Goal: Transaction & Acquisition: Purchase product/service

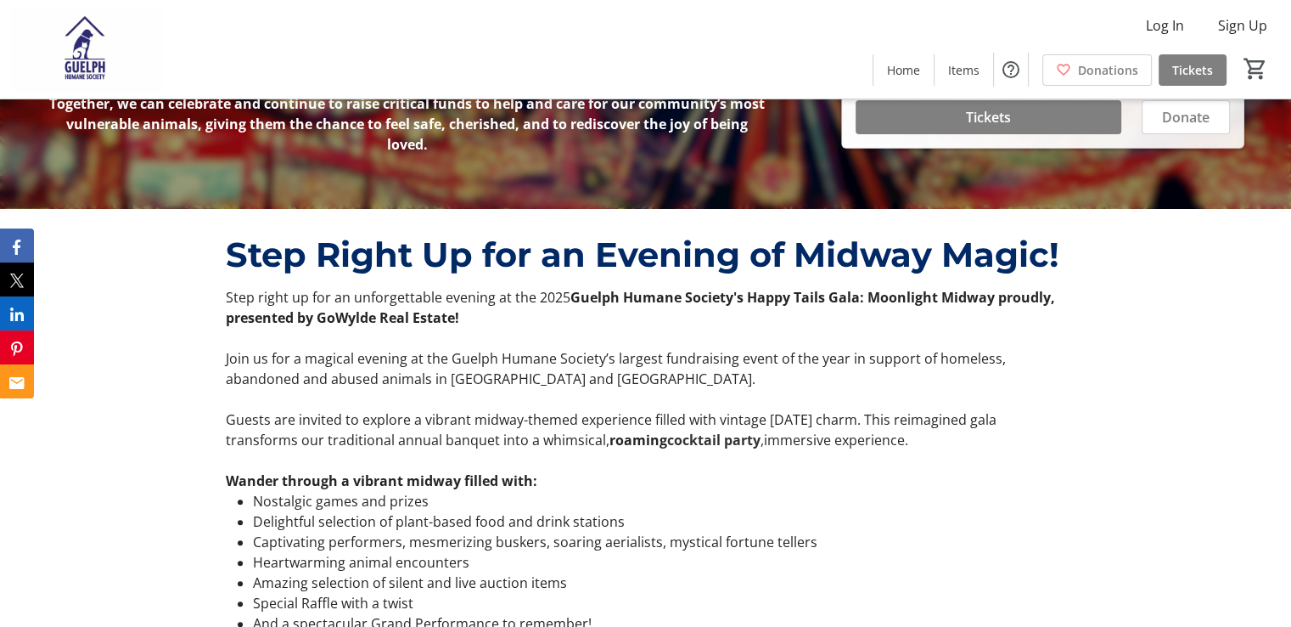
scroll to position [425, 0]
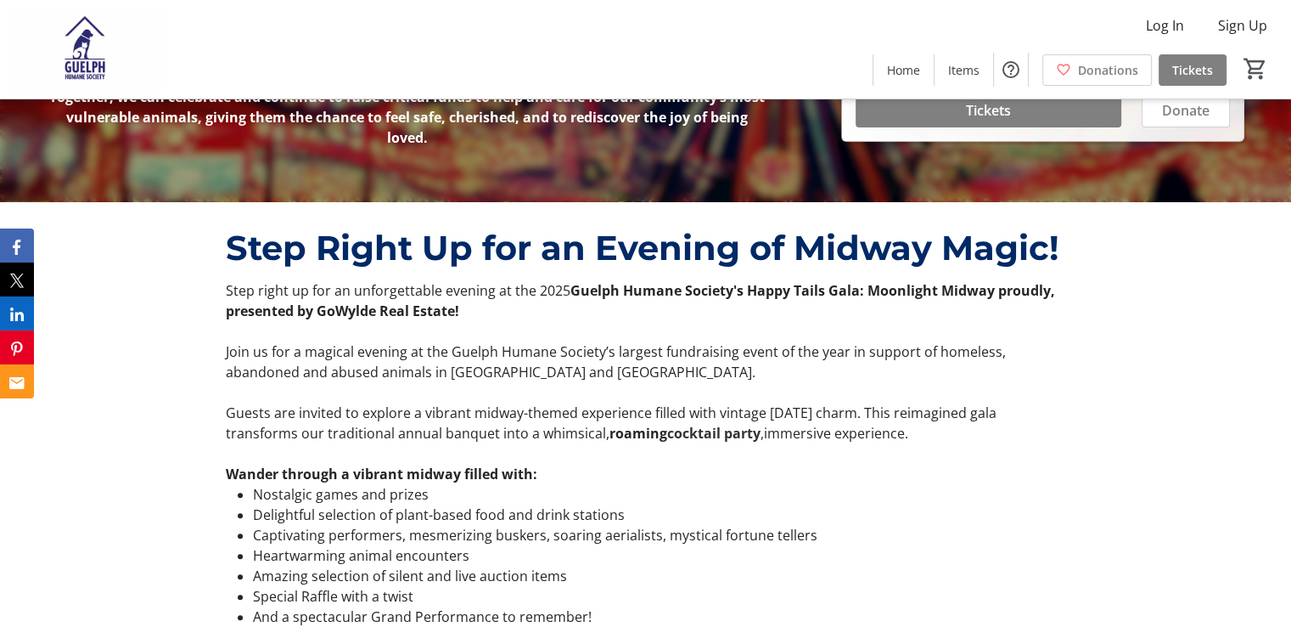
drag, startPoint x: 923, startPoint y: 430, endPoint x: 214, endPoint y: 286, distance: 723.3
click at [216, 286] on div "Step right up for an unforgettable evening at the 2025 Guelph Humane Society's …" at bounding box center [646, 480] width 861 height 401
copy div "Step right up for an unforgettable evening at the 2025 Guelph Humane Society's …"
click at [734, 297] on strong "Guelph Humane Society's Happy Tails Gala: Moonlight Midway proudly, presented b…" at bounding box center [641, 300] width 830 height 39
drag, startPoint x: 939, startPoint y: 430, endPoint x: 197, endPoint y: 285, distance: 756.0
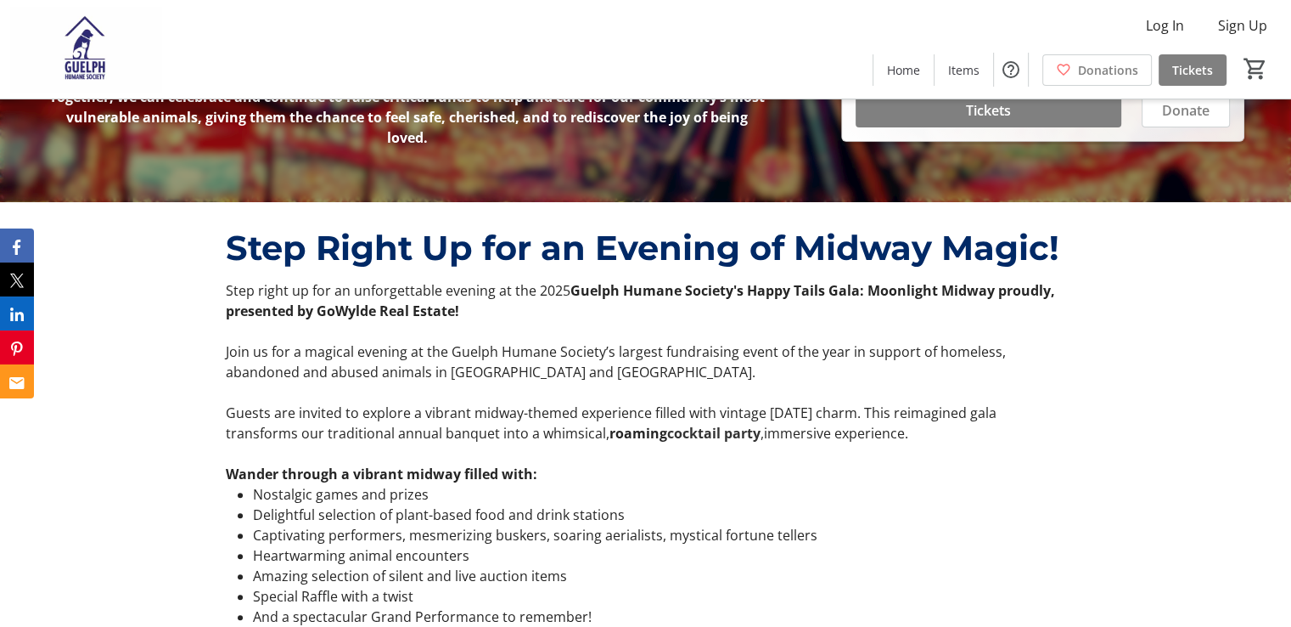
click at [197, 285] on div "Step Right Up for an Evening of Midway Magic! Step right up for an unforgettabl…" at bounding box center [645, 451] width 1291 height 499
copy div "Step right up for an unforgettable evening at the 2025 Guelph Humane Society's …"
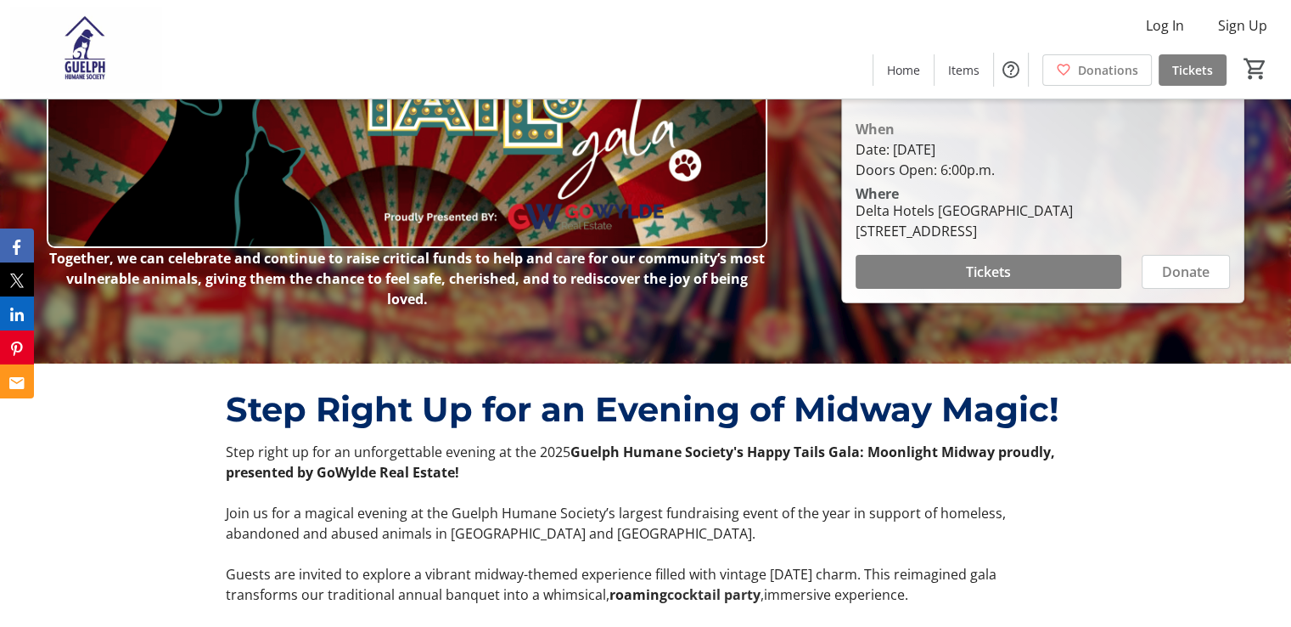
scroll to position [255, 0]
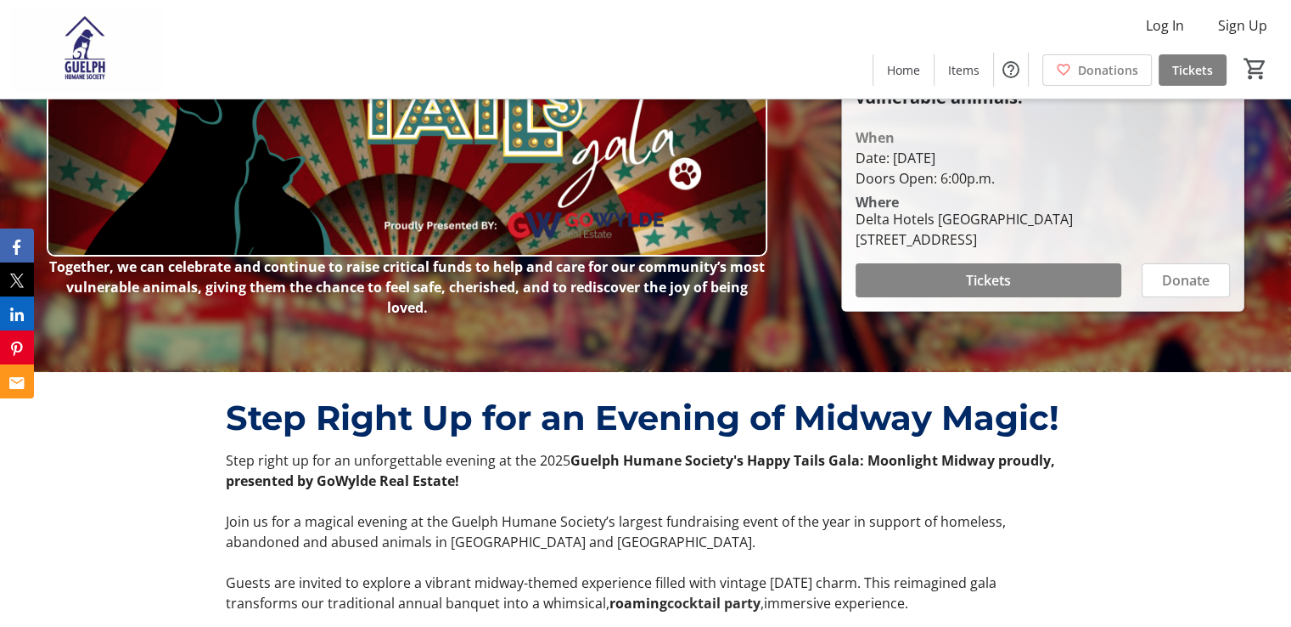
click at [986, 279] on span "Tickets" at bounding box center [988, 280] width 45 height 20
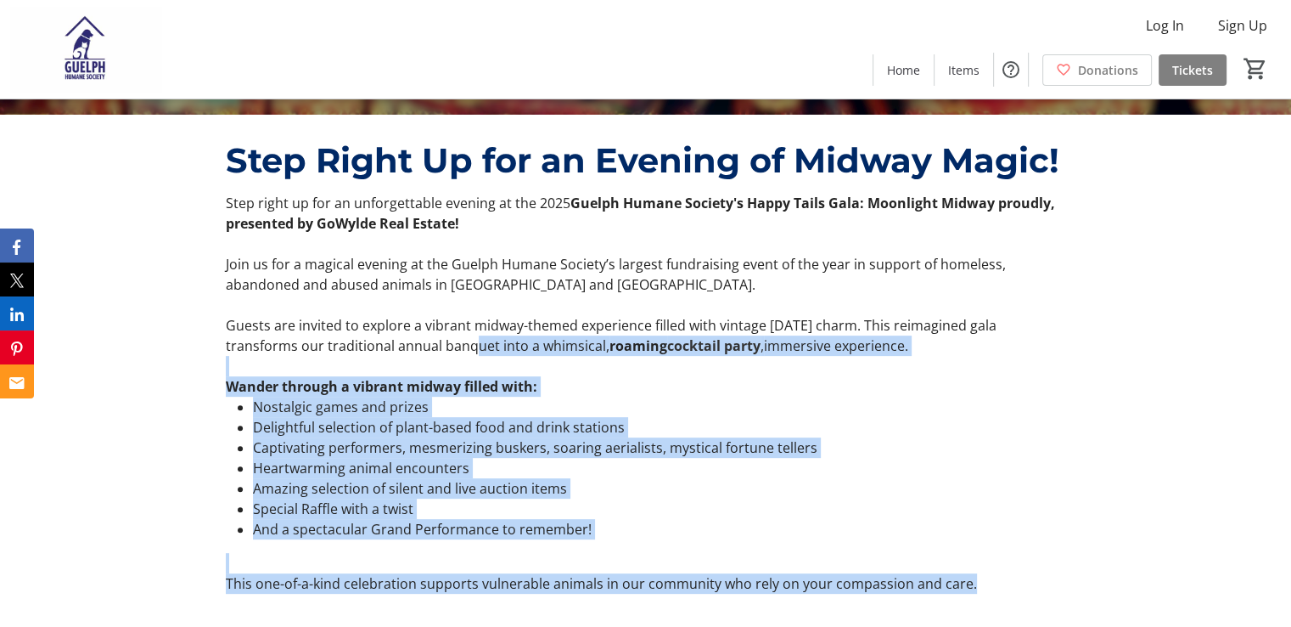
scroll to position [509, 0]
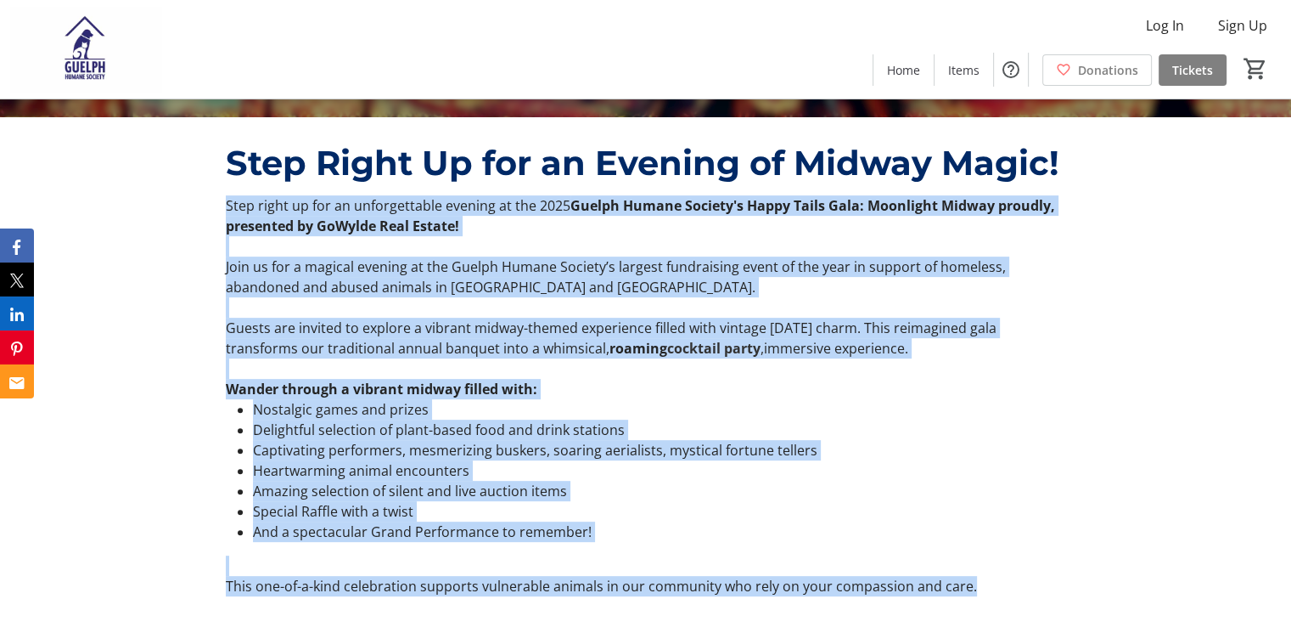
drag, startPoint x: 970, startPoint y: 415, endPoint x: 200, endPoint y: 202, distance: 799.9
click at [200, 202] on div "Step Right Up for an Evening of Midway Magic! Step right up for an unforgettabl…" at bounding box center [645, 366] width 1291 height 499
copy div "Lore ipsum do sit am consecteturad elitsed do eiu 3303 Tempor Incidi Utlabor'e …"
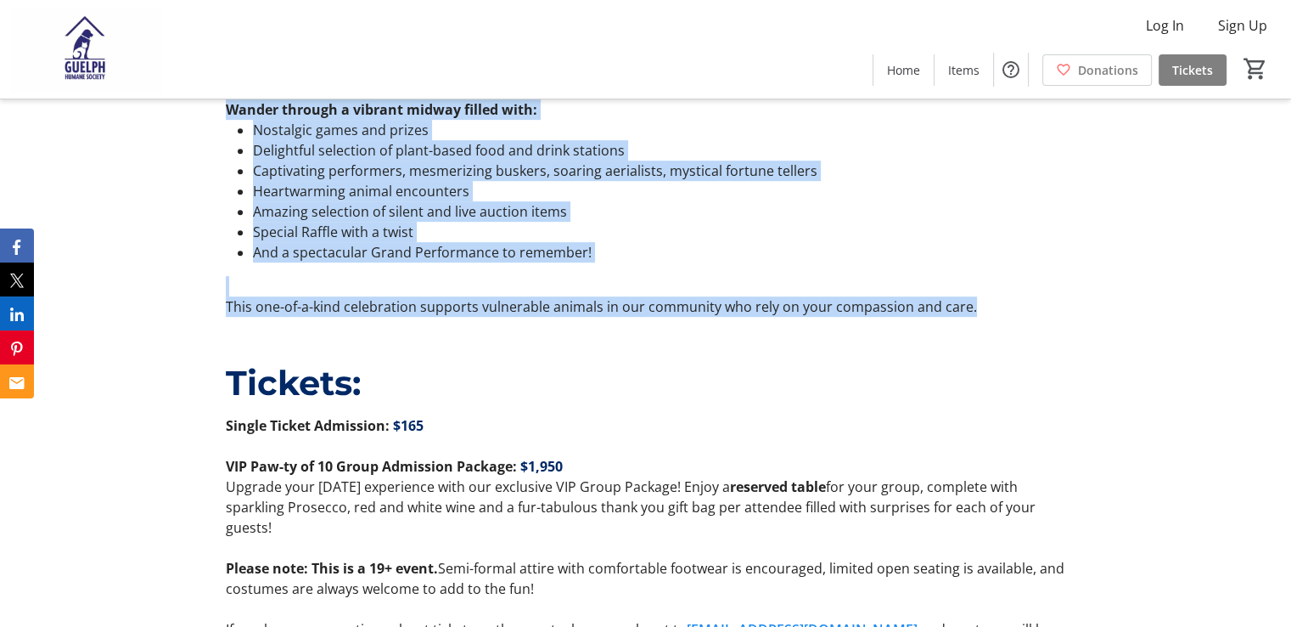
scroll to position [934, 0]
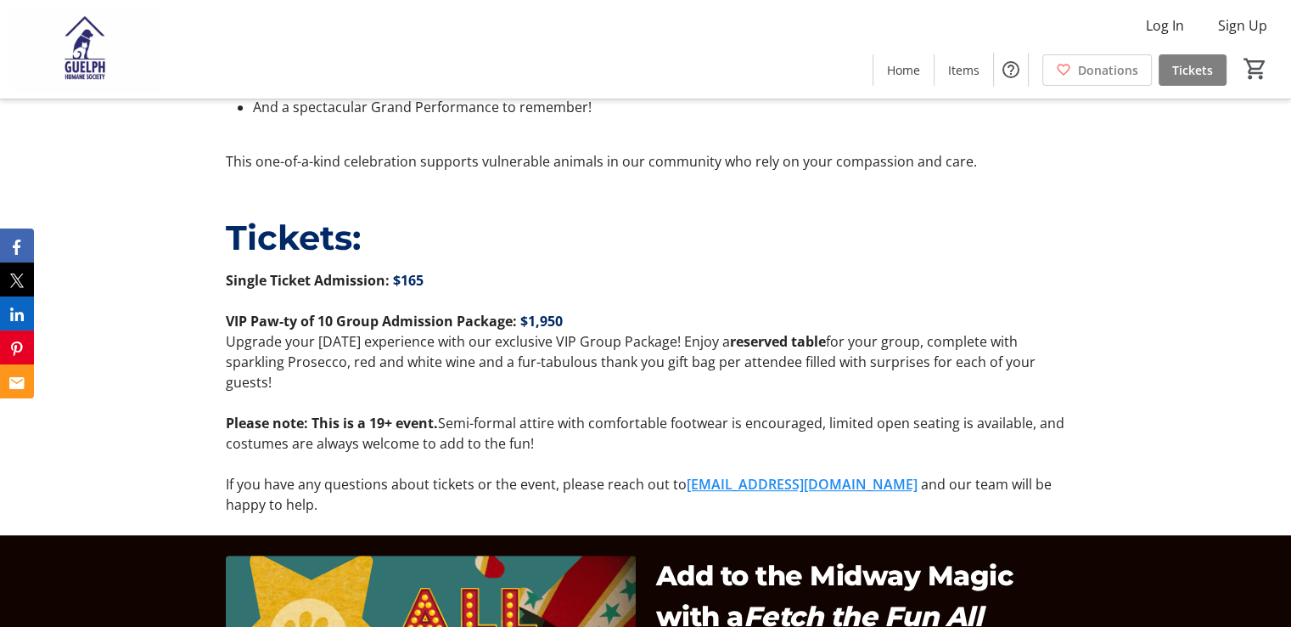
click at [1092, 393] on div "Tickets: Single Ticket Admission: $165 VIP Paw-ty of 10 Group Admission Package…" at bounding box center [645, 363] width 1291 height 343
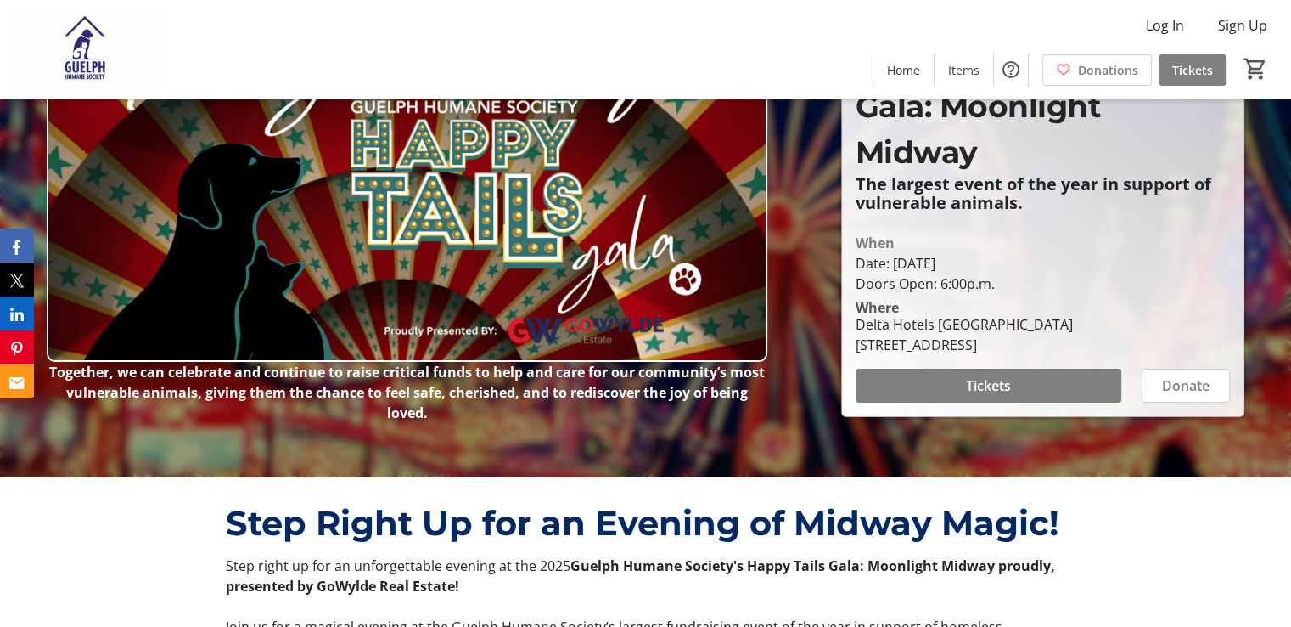
scroll to position [0, 0]
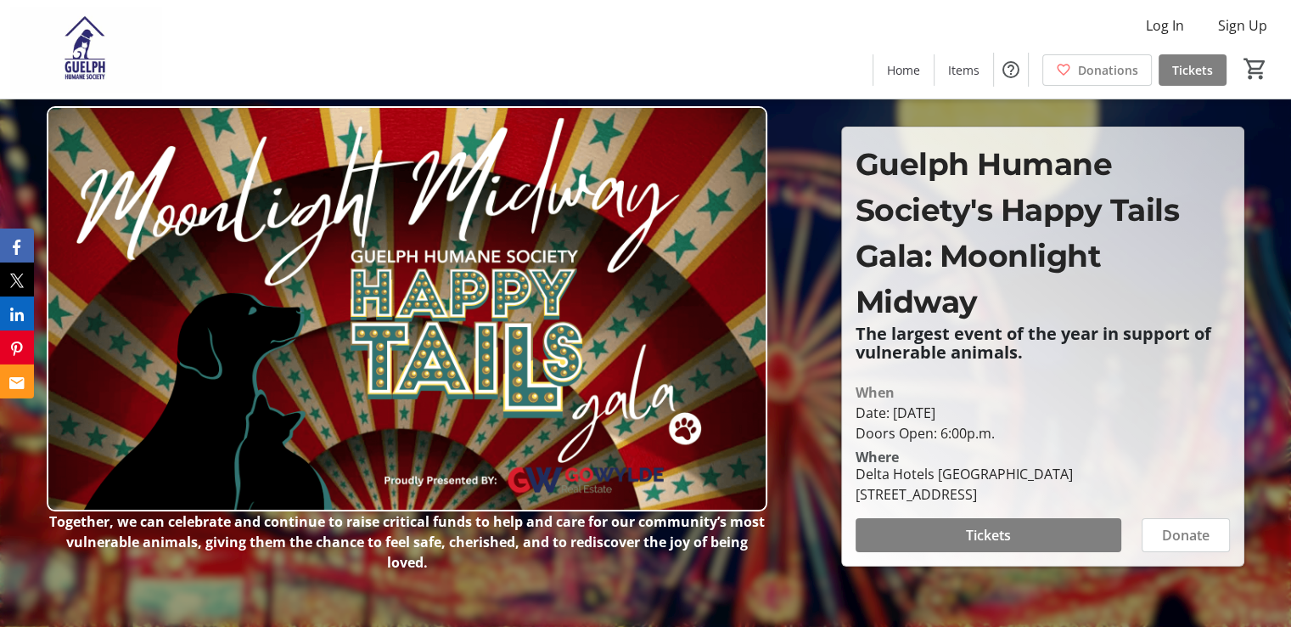
drag, startPoint x: 862, startPoint y: 436, endPoint x: 1077, endPoint y: 444, distance: 215.0
click at [1038, 443] on div "When Date: [DATE] Doors Open: 6:00p.m. Where Delta Hotels [GEOGRAPHIC_DATA] [ST…" at bounding box center [1043, 439] width 395 height 129
click at [1077, 443] on div "Where Delta Hotels [GEOGRAPHIC_DATA] [STREET_ADDRESS]" at bounding box center [1043, 473] width 395 height 61
